Goal: Navigation & Orientation: Understand site structure

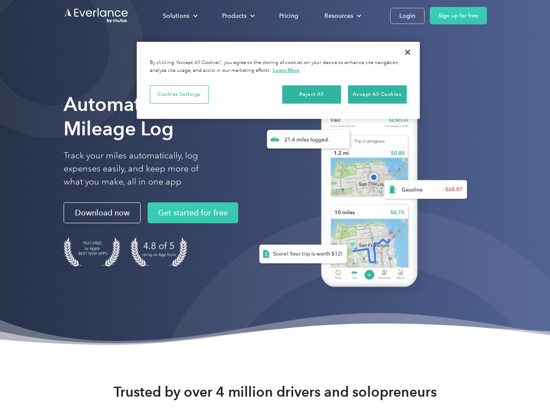
click at [180, 16] on div "Solutions" at bounding box center [176, 15] width 27 height 11
click at [237, 16] on div "Products" at bounding box center [234, 15] width 24 height 11
click at [342, 16] on div "Resources" at bounding box center [339, 15] width 29 height 11
click at [179, 94] on button "Cookies Settings" at bounding box center [179, 94] width 59 height 18
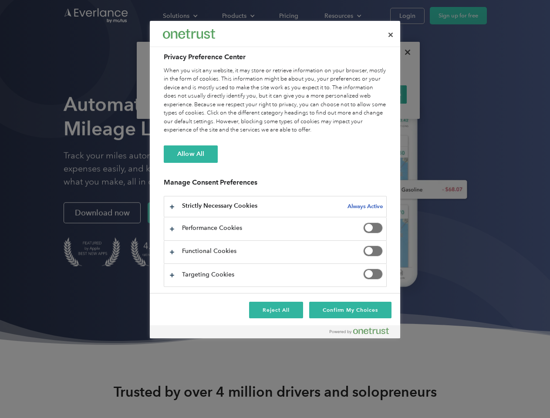
click at [312, 94] on div "When you visit any website, it may store or retrieve information on your browse…" at bounding box center [275, 101] width 223 height 68
click at [377, 94] on div "When you visit any website, it may store or retrieve information on your browse…" at bounding box center [275, 101] width 223 height 68
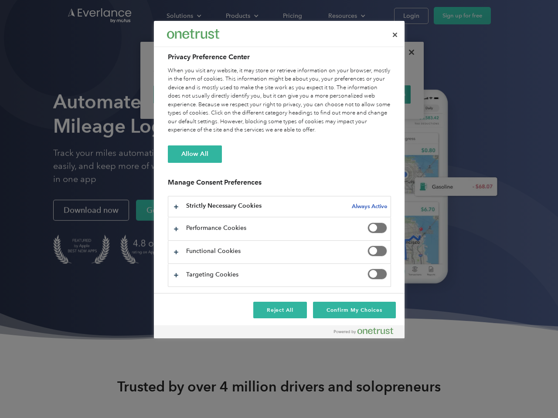
click at [408, 52] on div at bounding box center [279, 209] width 558 height 418
